Goal: Use online tool/utility: Utilize a website feature to perform a specific function

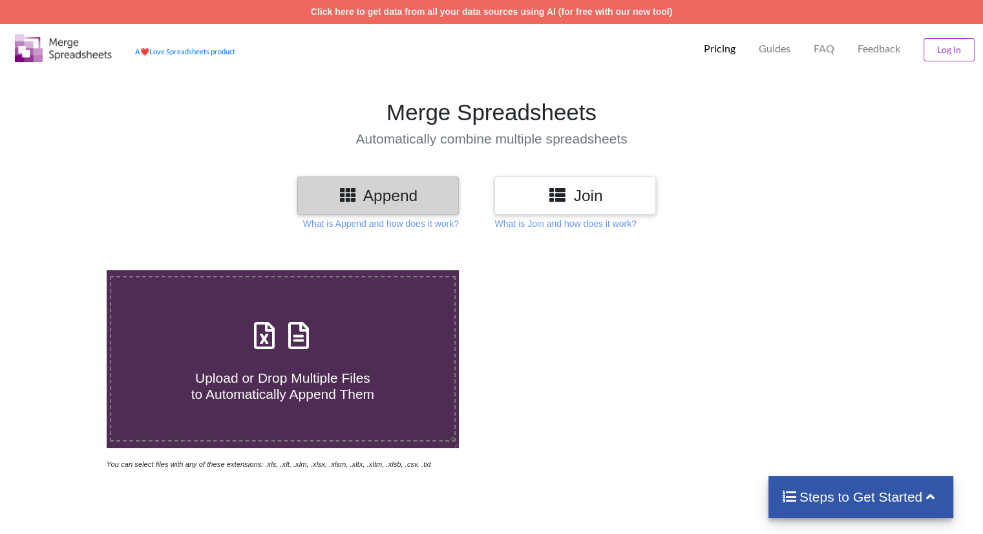
click at [307, 375] on span "Upload or Drop Multiple Files to Automatically Append Them" at bounding box center [282, 385] width 183 height 31
click at [67, 270] on input "Upload or Drop Multiple Files to Automatically Append Them" at bounding box center [67, 270] width 0 height 0
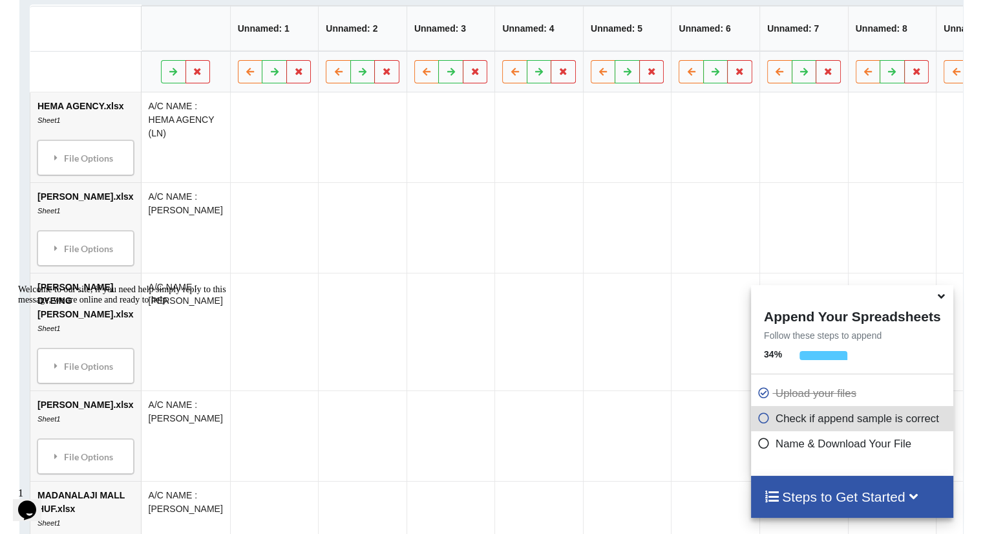
scroll to position [666, 0]
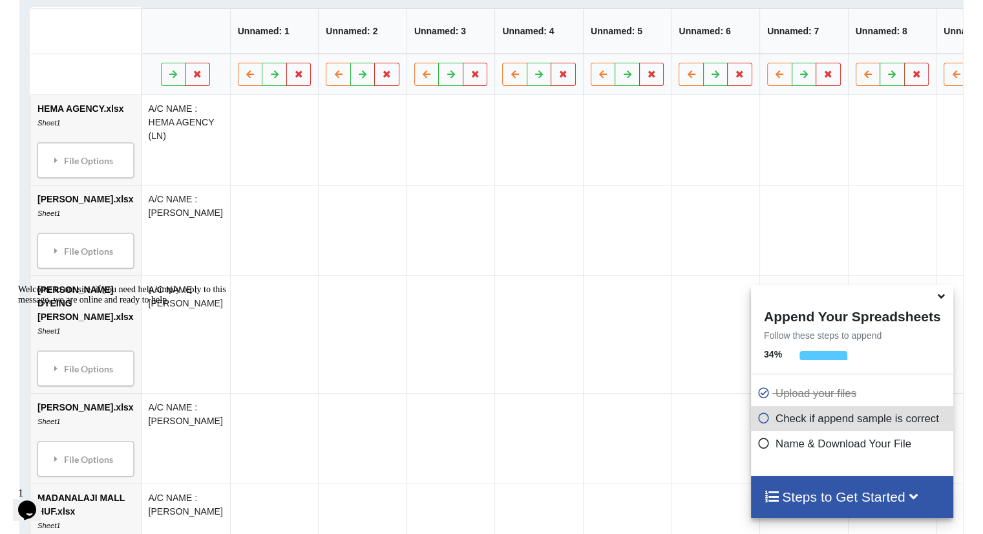
click at [941, 298] on icon at bounding box center [941, 294] width 14 height 12
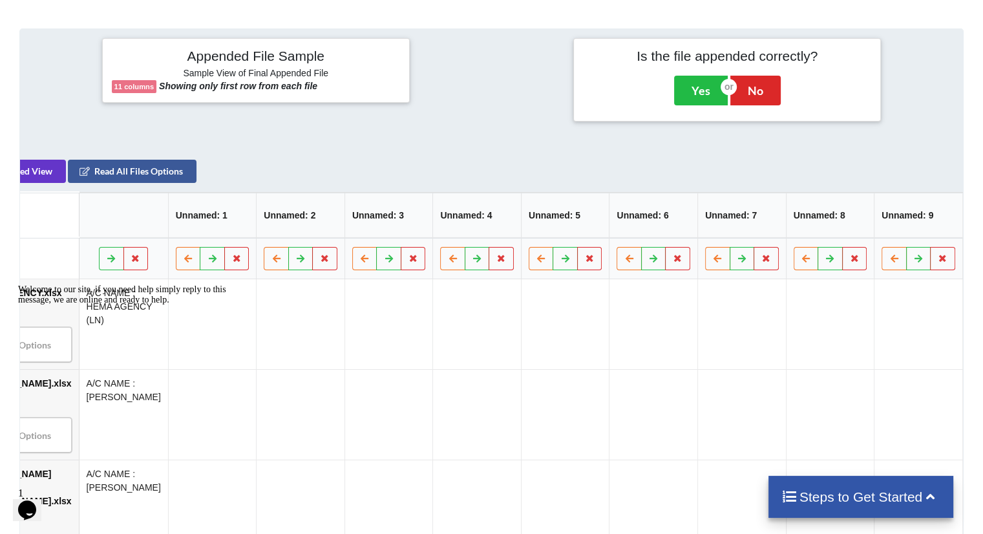
scroll to position [0, 0]
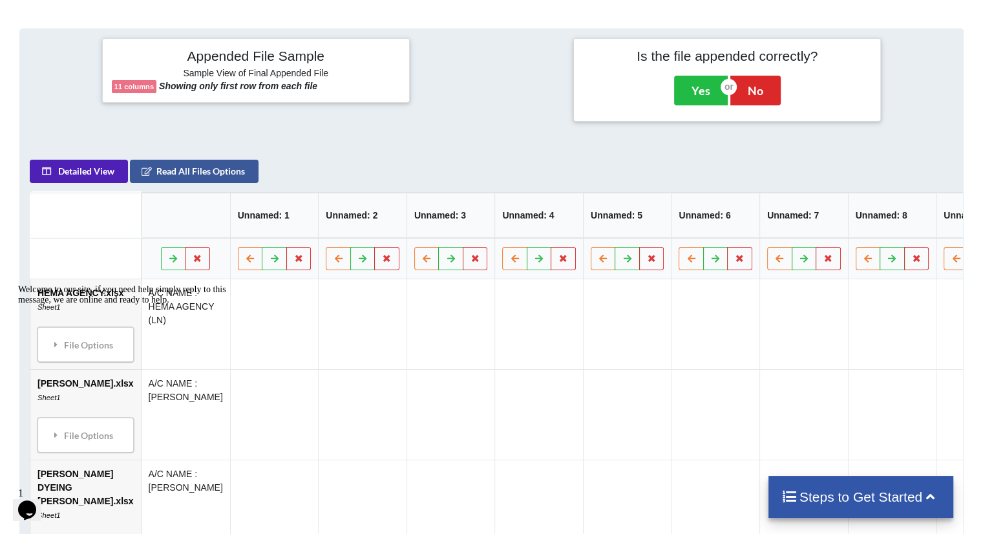
click at [62, 183] on button "Detailed View" at bounding box center [79, 171] width 98 height 23
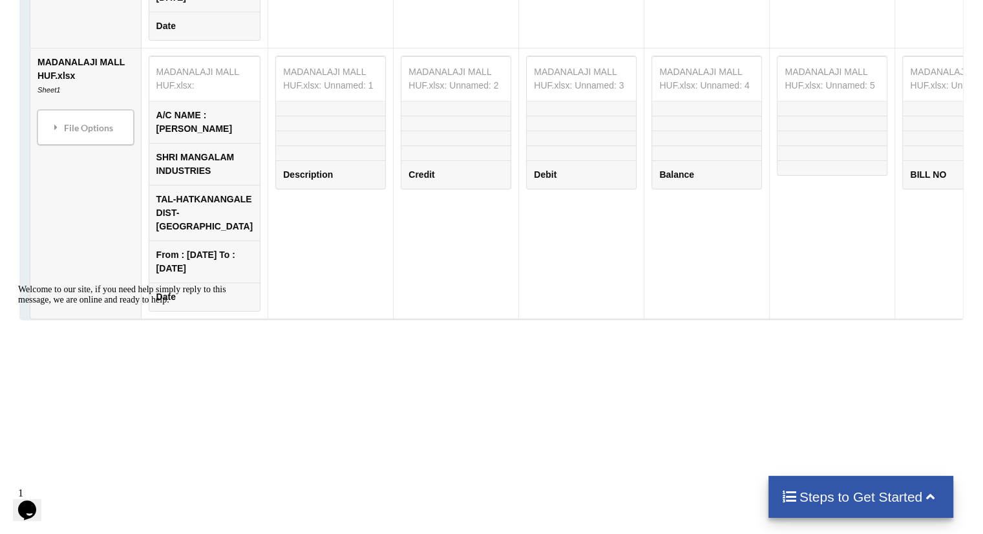
scroll to position [2094, 0]
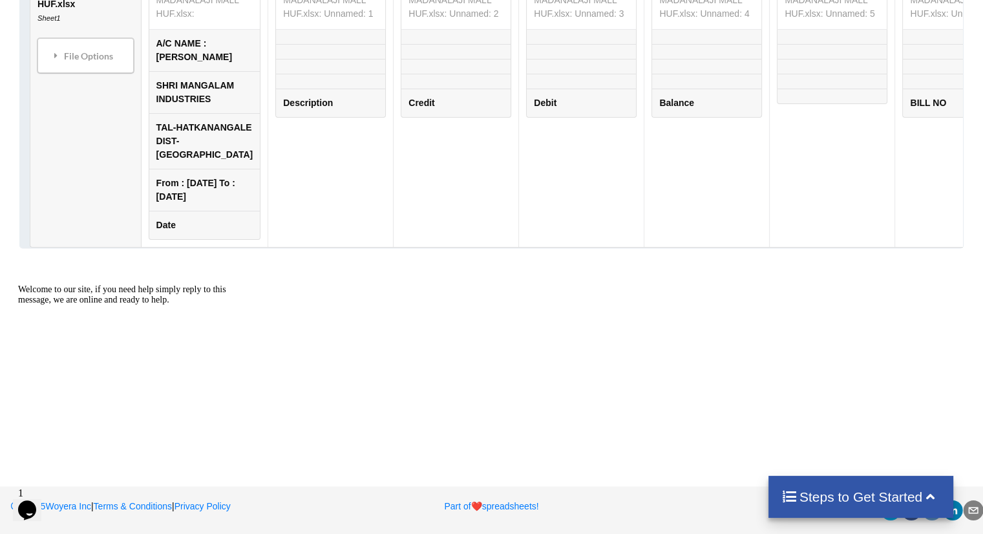
click at [864, 489] on h4 "Steps to Get Started" at bounding box center [861, 496] width 160 height 16
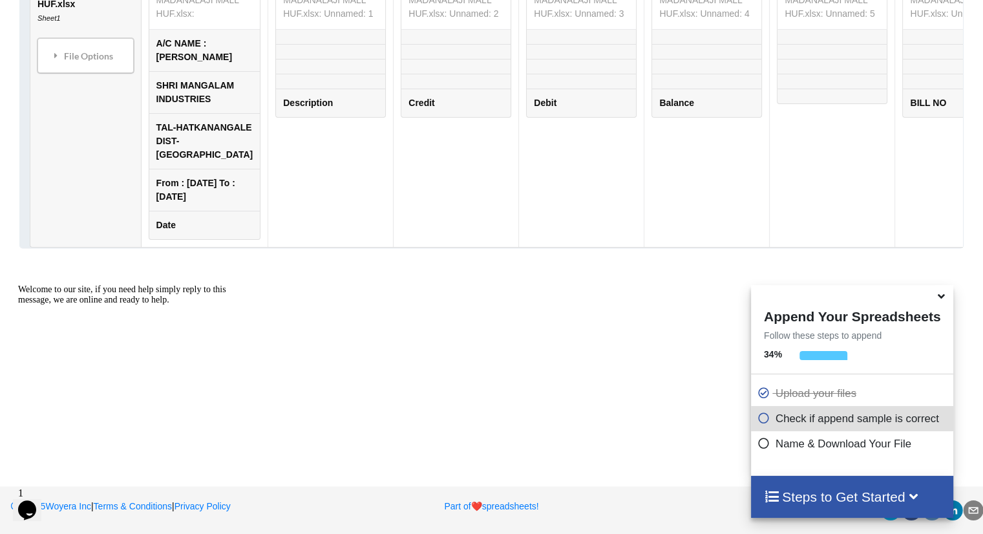
click at [763, 417] on icon at bounding box center [763, 415] width 13 height 11
click at [758, 420] on icon at bounding box center [763, 415] width 13 height 11
click at [933, 303] on div at bounding box center [852, 295] width 202 height 20
click at [939, 298] on icon at bounding box center [941, 294] width 14 height 12
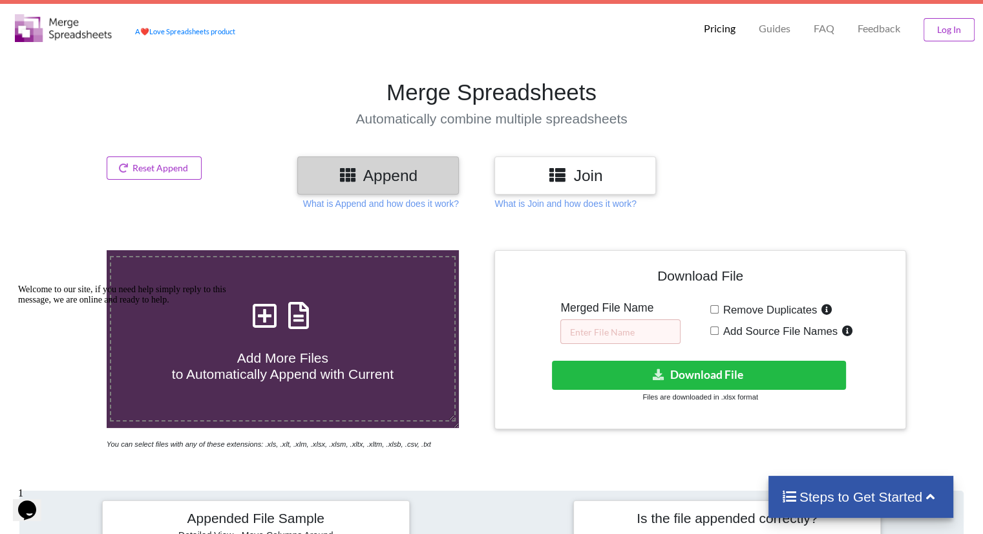
scroll to position [0, 0]
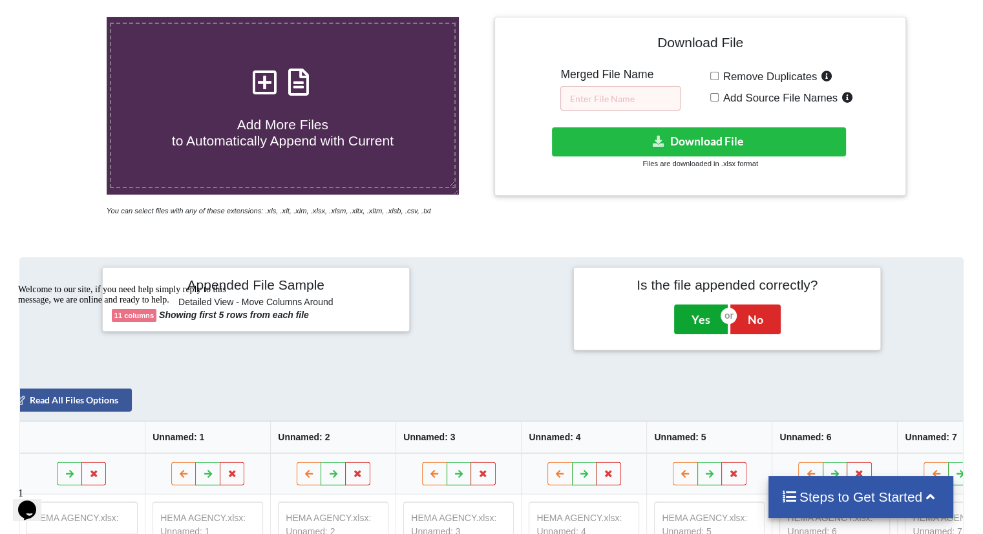
click at [707, 326] on button "Yes" at bounding box center [701, 319] width 54 height 30
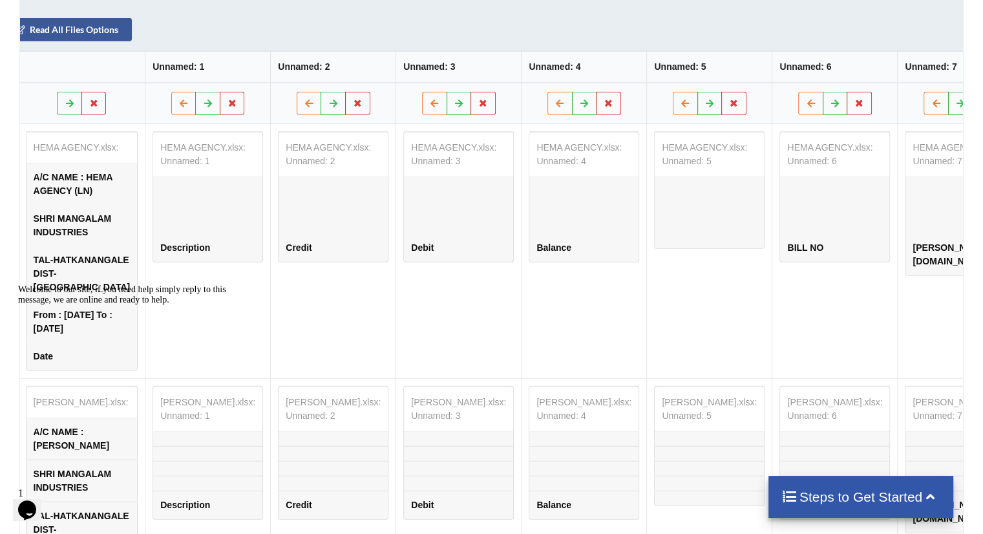
scroll to position [621, 0]
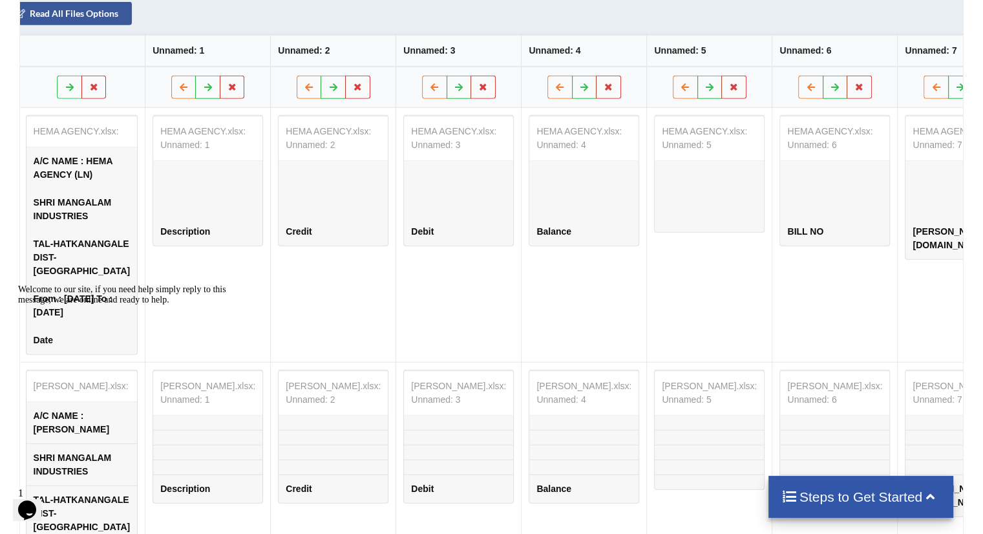
click at [806, 499] on h4 "Steps to Get Started" at bounding box center [861, 496] width 160 height 16
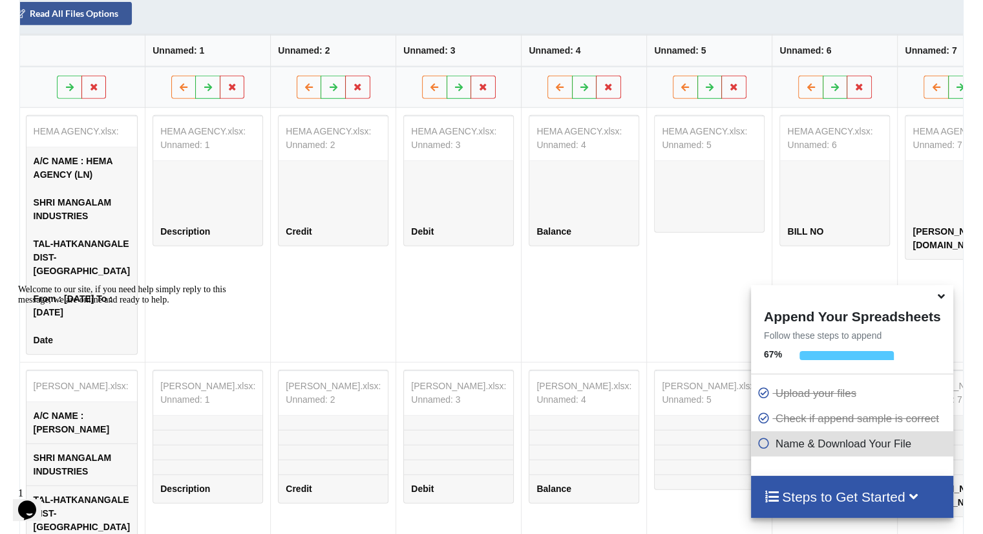
click at [771, 361] on td "HEMA AGENCY.xlsx: Unnamed: 6 BILL NO" at bounding box center [833, 234] width 125 height 254
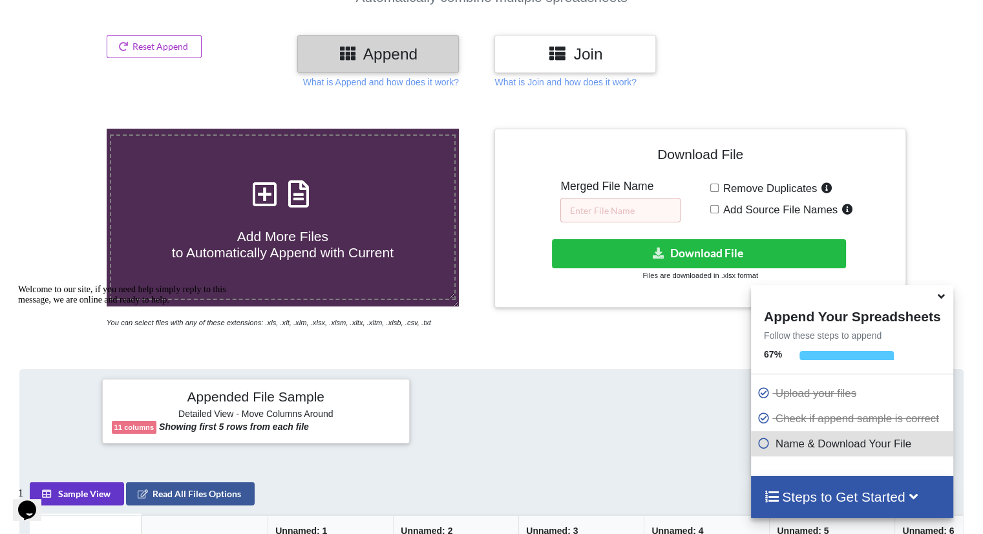
scroll to position [142, 0]
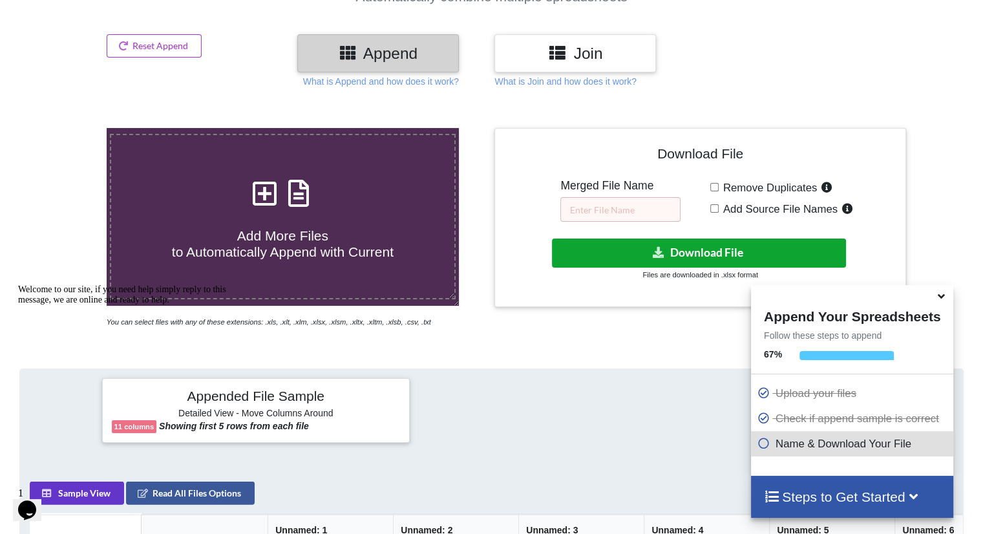
click at [607, 260] on button "Download File" at bounding box center [699, 252] width 294 height 29
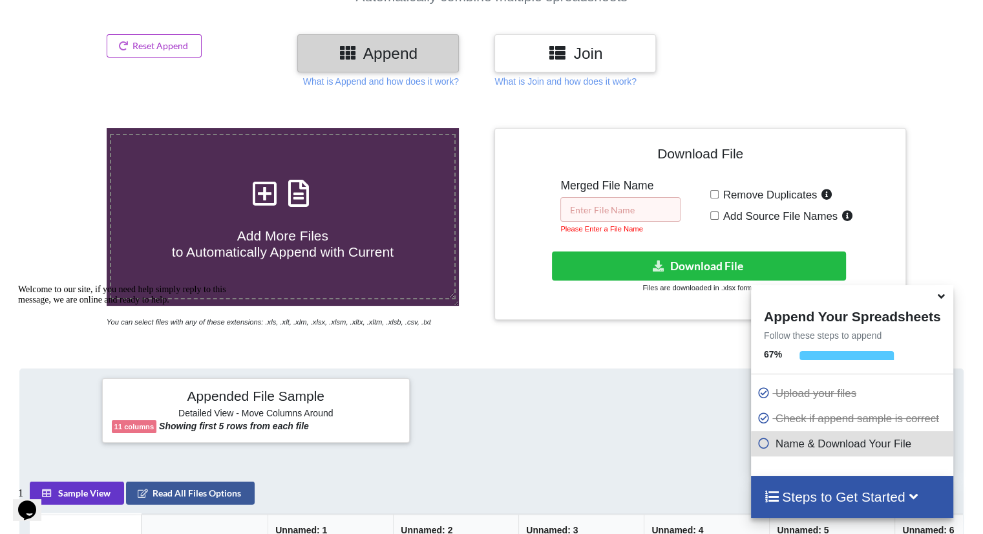
click at [589, 215] on input "text" at bounding box center [620, 209] width 120 height 25
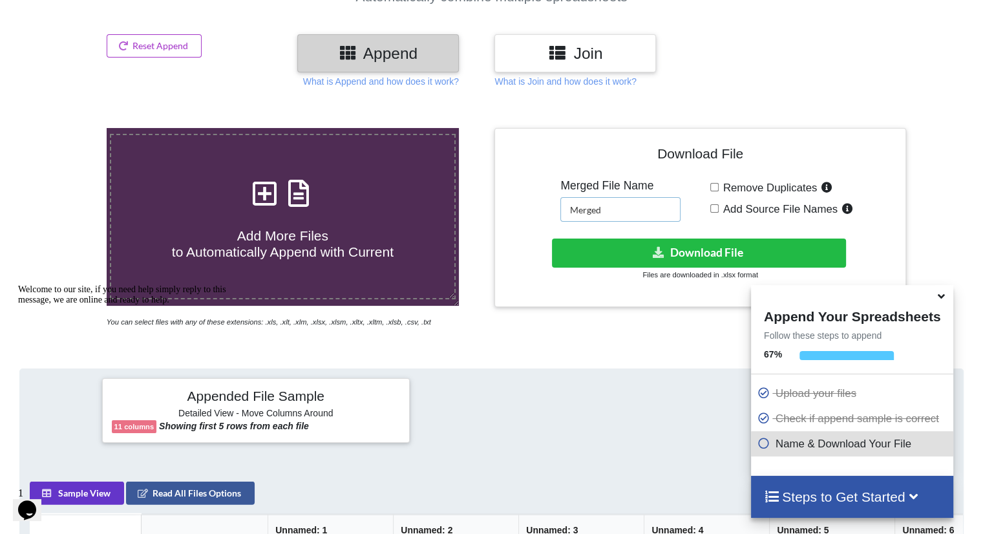
type input "Merged"
click at [584, 228] on div "Download File Merged File Name Merged Remove Duplicates Add Source File Names D…" at bounding box center [699, 218] width 391 height 160
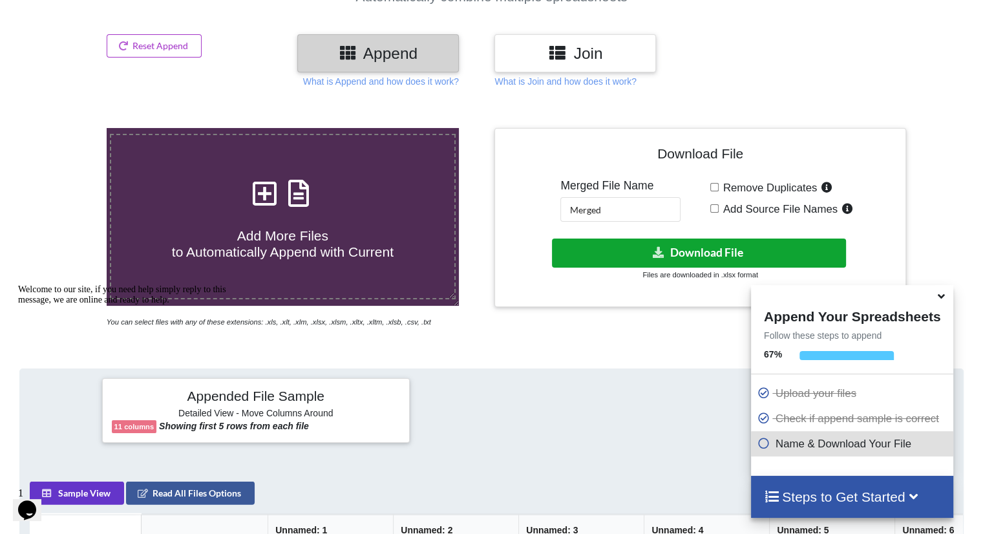
click at [575, 240] on button "Download File" at bounding box center [699, 252] width 294 height 29
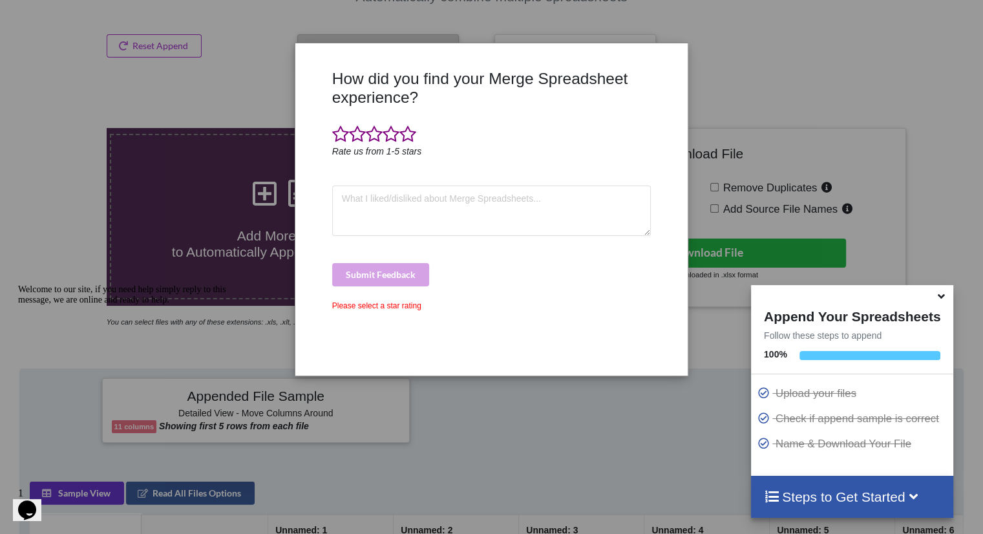
click at [935, 295] on icon at bounding box center [941, 294] width 14 height 12
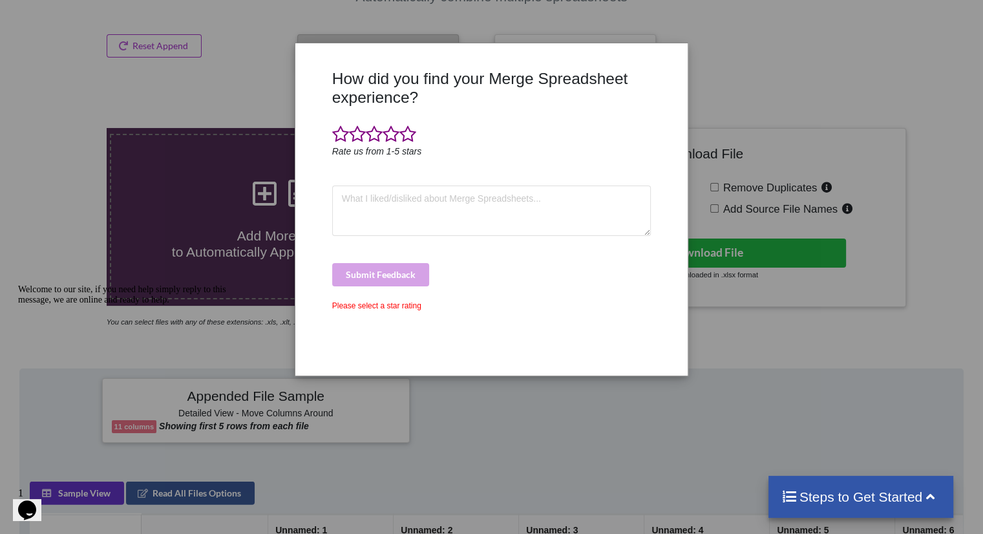
drag, startPoint x: 187, startPoint y: 197, endPoint x: 211, endPoint y: 8, distance: 190.1
click at [187, 197] on div "How did you find your Merge Spreadsheet experience? Rate us from 1-5 stars Subm…" at bounding box center [491, 267] width 983 height 534
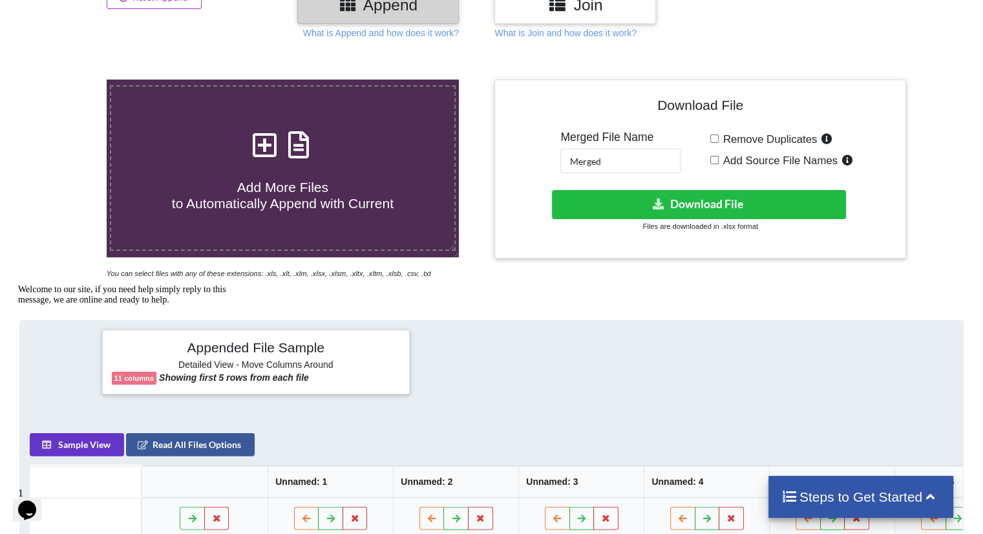
scroll to position [191, 0]
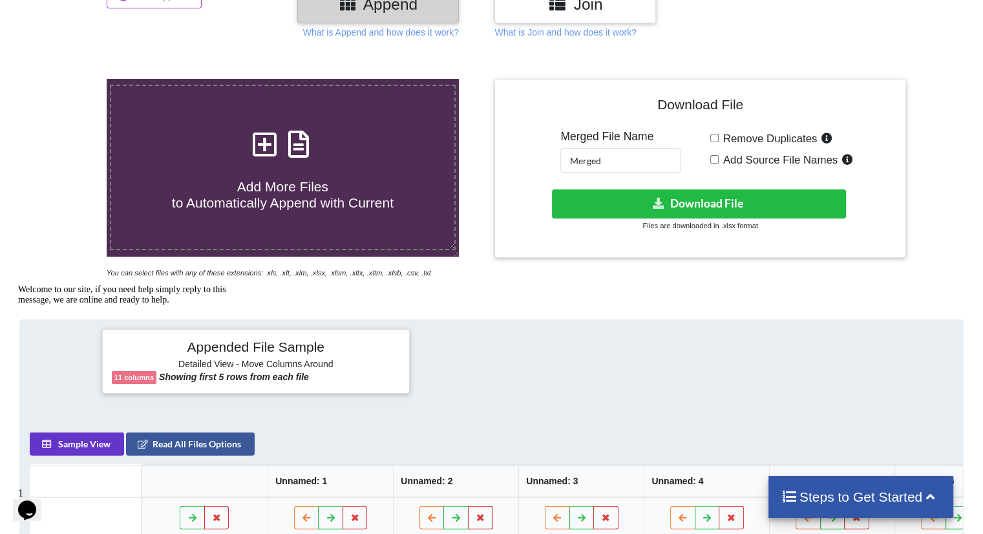
click at [205, 160] on div "Add More Files to Automatically Append with Current" at bounding box center [282, 167] width 342 height 87
click at [67, 79] on input "Add More Files to Automatically Append with Current" at bounding box center [67, 79] width 0 height 0
